Goal: Transaction & Acquisition: Purchase product/service

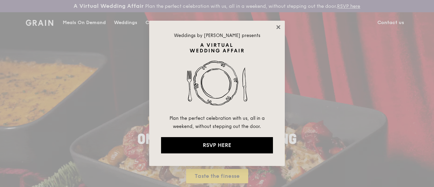
click at [278, 28] on icon at bounding box center [278, 27] width 6 height 6
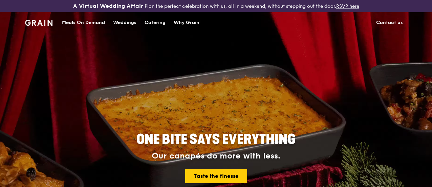
click at [77, 27] on div "Meals On Demand" at bounding box center [83, 23] width 43 height 20
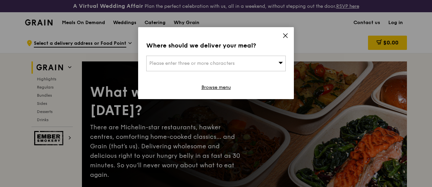
click at [262, 63] on div "Please enter three or more characters" at bounding box center [216, 64] width 140 height 16
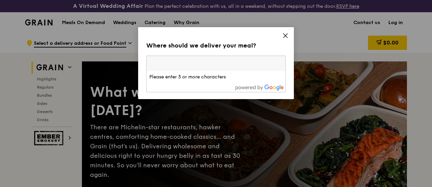
click at [285, 36] on icon at bounding box center [286, 36] width 6 height 6
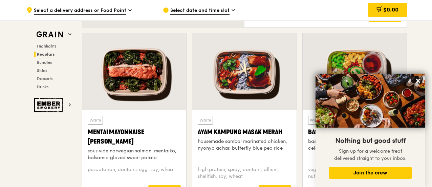
scroll to position [644, 0]
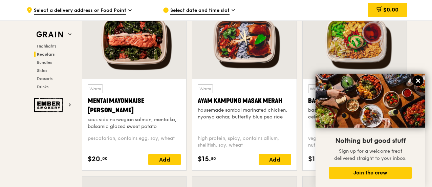
click at [416, 82] on icon at bounding box center [418, 81] width 6 height 6
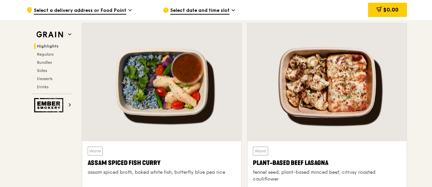
scroll to position [271, 0]
